Goal: Task Accomplishment & Management: Use online tool/utility

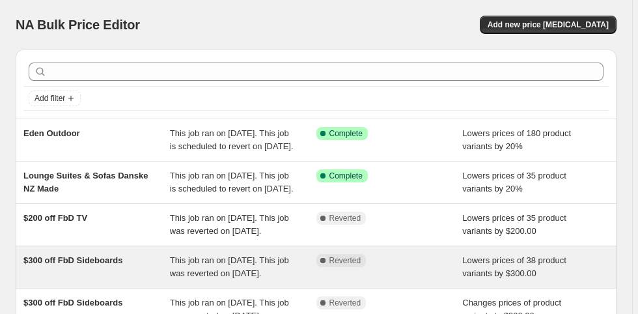
click at [113, 265] on span "$300 off FbD Sideboards" at bounding box center [72, 260] width 99 height 10
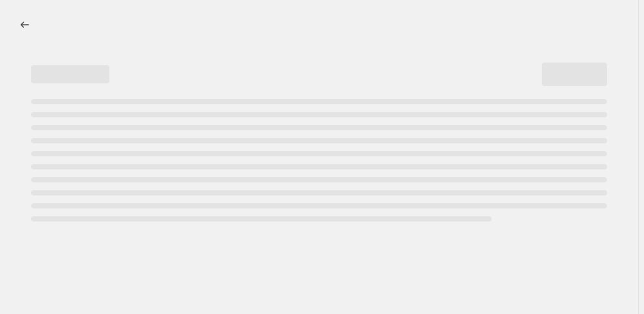
select select "by"
select select "pp"
select select "vendor"
select select "product_type"
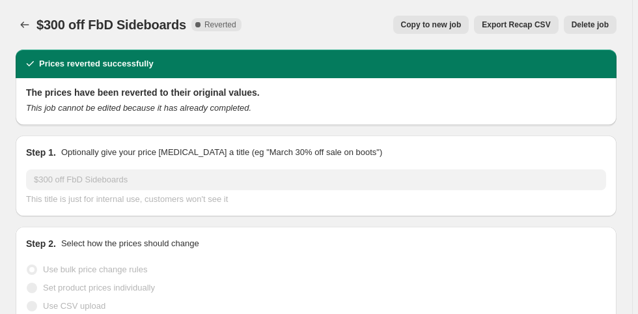
click at [447, 23] on span "Copy to new job" at bounding box center [431, 25] width 61 height 10
select select "by"
select select "pp"
select select "vendor"
select select "product_type"
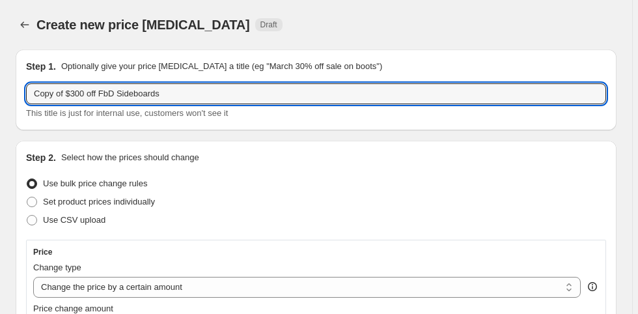
drag, startPoint x: 66, startPoint y: 89, endPoint x: -21, endPoint y: 86, distance: 87.3
click at [0, 86] on html "Home Settings Plans Skip to content Create new price change job. This page is r…" at bounding box center [319, 157] width 638 height 314
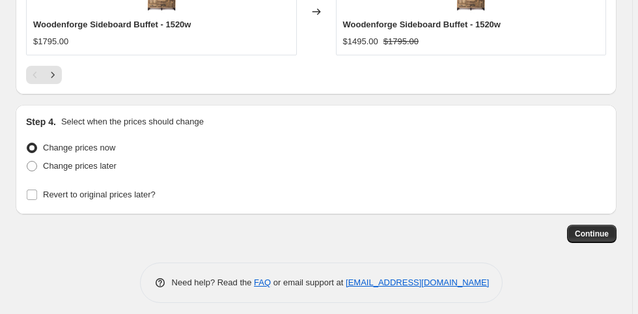
scroll to position [1722, 0]
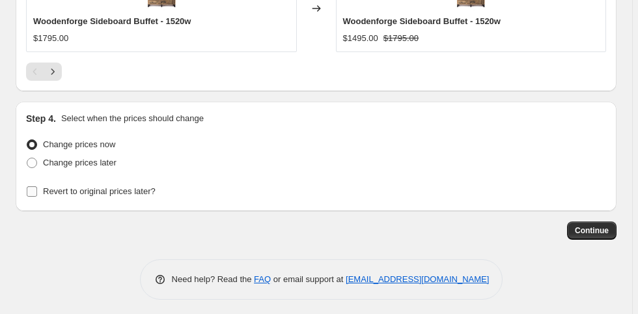
type input "$300 off FbD Sideboards"
click at [82, 186] on span "Revert to original prices later?" at bounding box center [99, 191] width 113 height 10
click at [37, 186] on input "Revert to original prices later?" at bounding box center [32, 191] width 10 height 10
checkbox input "true"
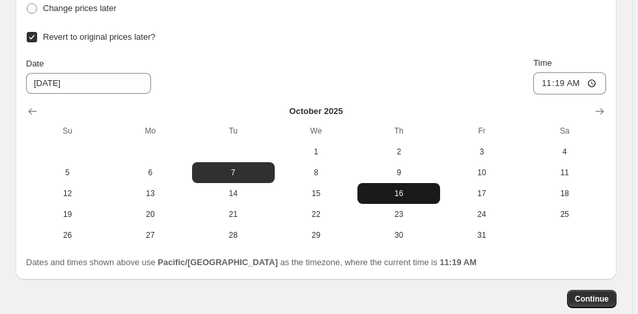
scroll to position [1878, 0]
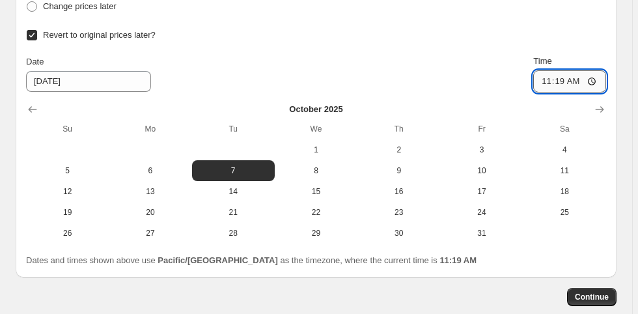
click at [551, 81] on input "11:19" at bounding box center [570, 81] width 73 height 22
click at [578, 78] on input "04:19" at bounding box center [570, 81] width 73 height 22
type input "16:19"
click at [599, 292] on span "Continue" at bounding box center [592, 297] width 34 height 10
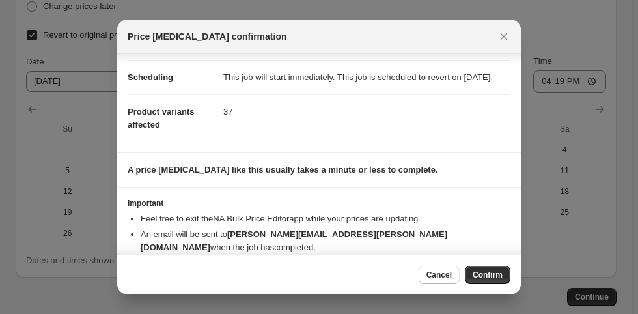
scroll to position [104, 0]
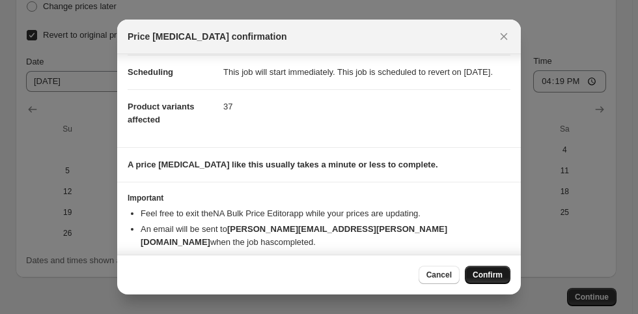
click at [491, 272] on span "Confirm" at bounding box center [488, 275] width 30 height 10
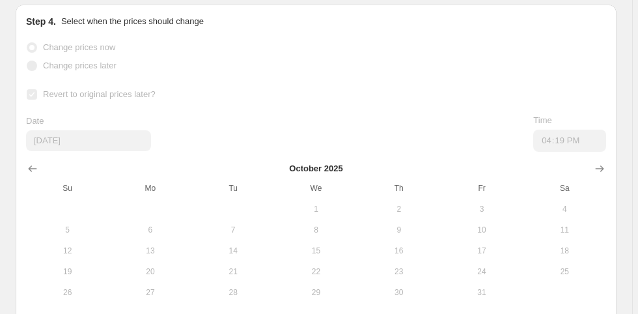
scroll to position [1965, 0]
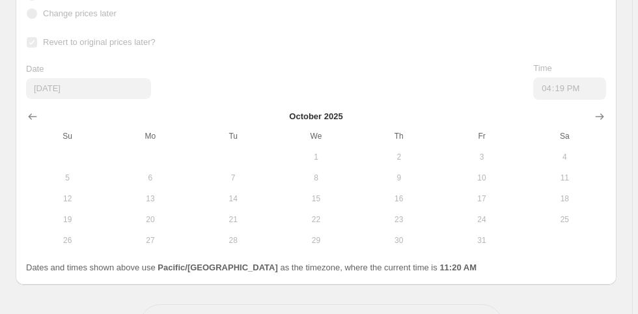
select select "by"
select select "pp"
select select "vendor"
select select "product_type"
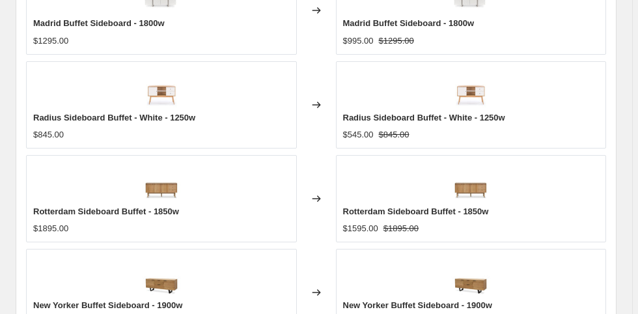
scroll to position [1355, 0]
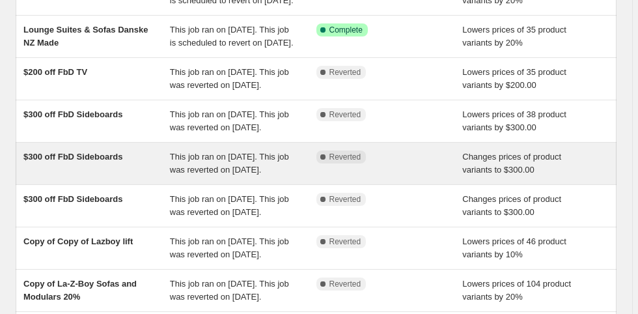
scroll to position [208, 0]
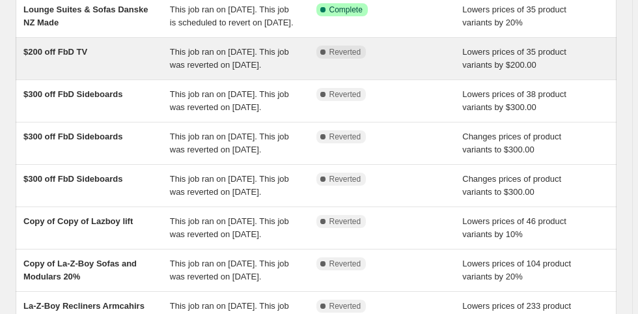
click at [156, 72] on div "$200 off FbD TV" at bounding box center [96, 59] width 147 height 26
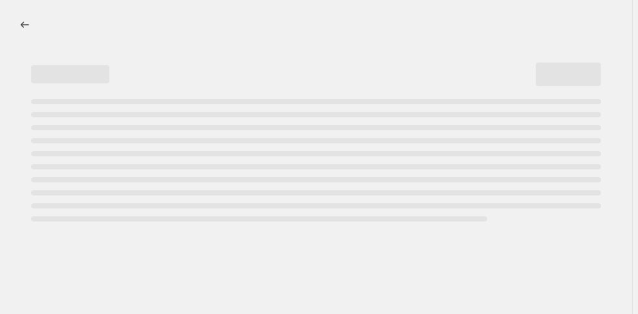
select select "by"
select select "pp"
select select "vendor"
select select "product_type"
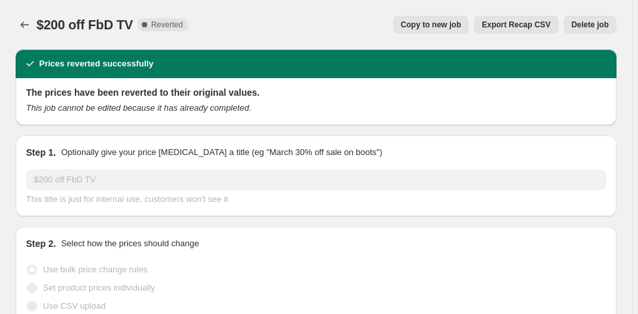
click at [442, 23] on span "Copy to new job" at bounding box center [431, 25] width 61 height 10
select select "by"
select select "pp"
select select "vendor"
select select "product_type"
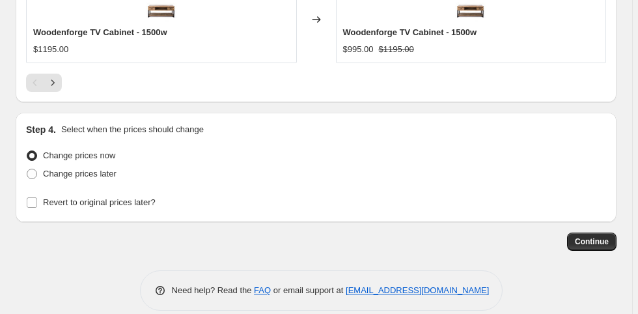
scroll to position [1722, 0]
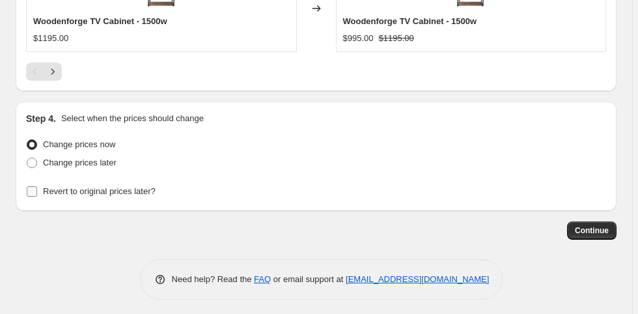
click at [108, 188] on span "Revert to original prices later?" at bounding box center [99, 191] width 113 height 10
click at [37, 188] on input "Revert to original prices later?" at bounding box center [32, 191] width 10 height 10
checkbox input "true"
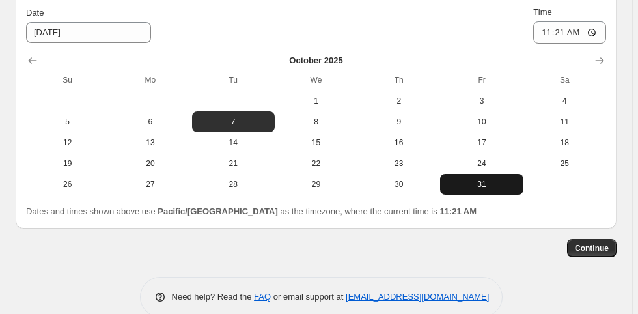
scroll to position [1930, 0]
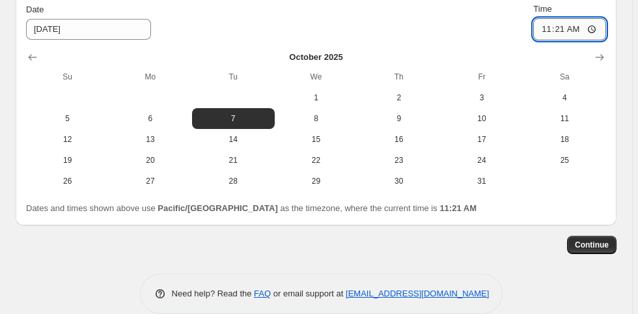
click at [543, 26] on input "11:21" at bounding box center [570, 29] width 73 height 22
click at [573, 26] on input "04:21" at bounding box center [570, 29] width 73 height 22
type input "16:21"
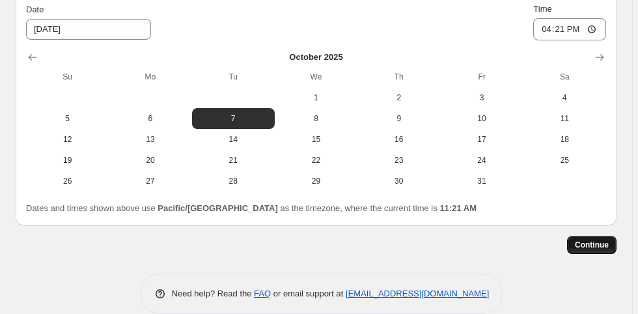
click at [598, 240] on span "Continue" at bounding box center [592, 245] width 34 height 10
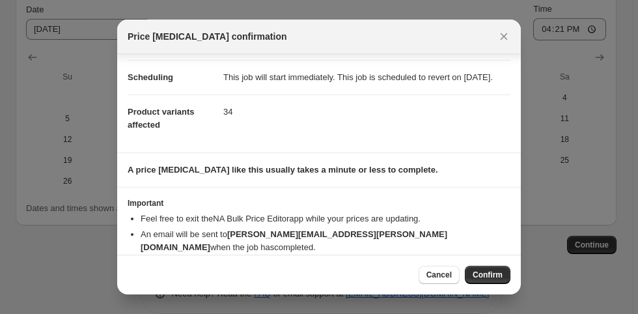
scroll to position [126, 0]
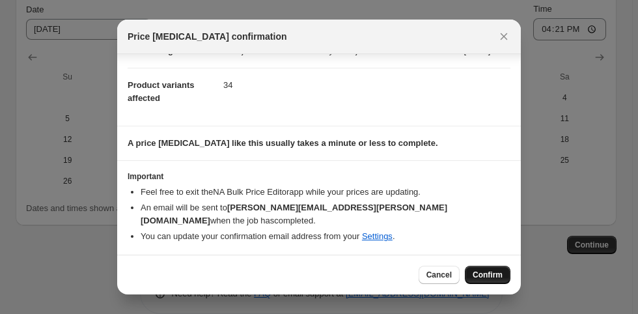
click at [489, 275] on span "Confirm" at bounding box center [488, 275] width 30 height 10
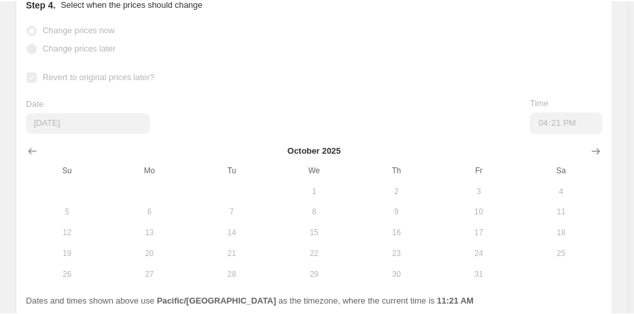
scroll to position [1965, 0]
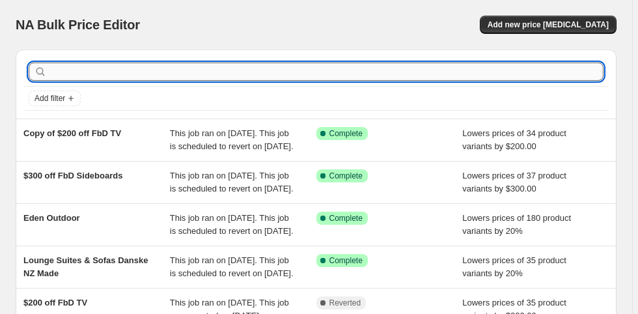
click at [87, 79] on input "text" at bounding box center [327, 72] width 554 height 18
type input "[PERSON_NAME]"
